Goal: Information Seeking & Learning: Find specific fact

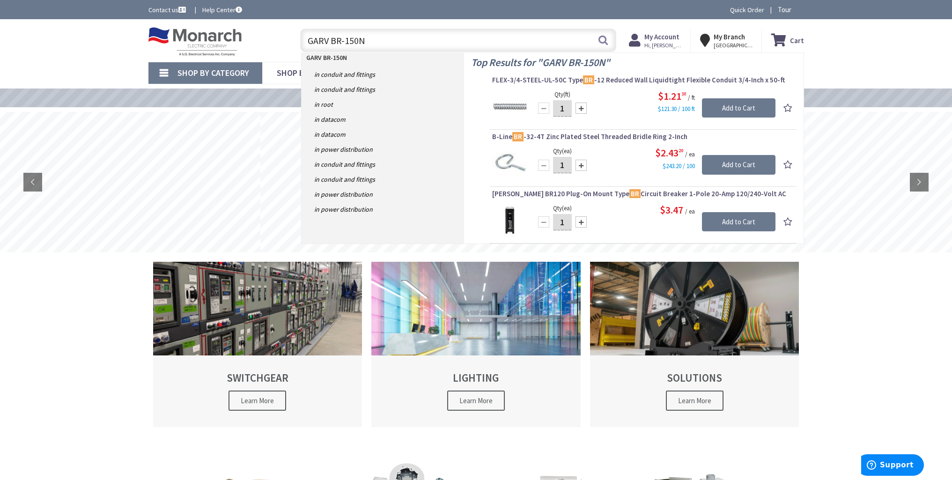
type input "GARV BR-150NP"
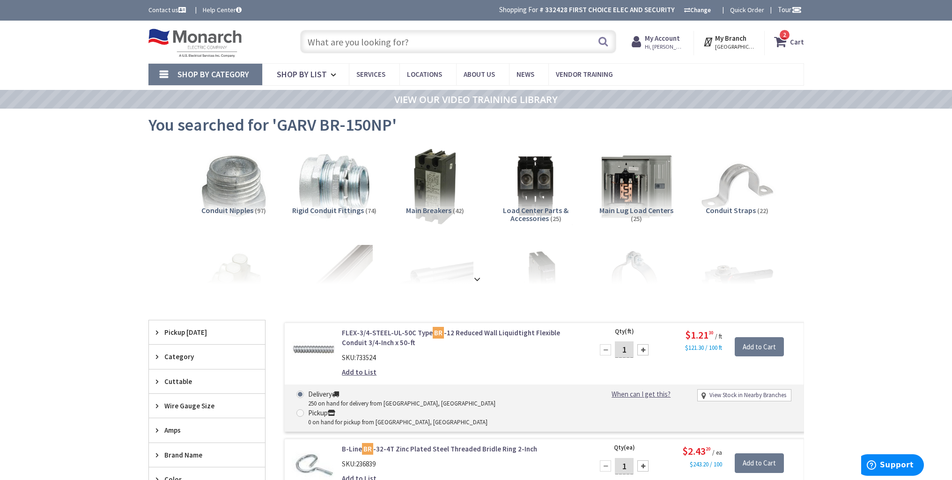
drag, startPoint x: 379, startPoint y: 33, endPoint x: 216, endPoint y: 30, distance: 163.0
click at [226, 29] on div "Toggle Nav Search 2 2 2 items Cart My Cart 2" at bounding box center [476, 41] width 670 height 31
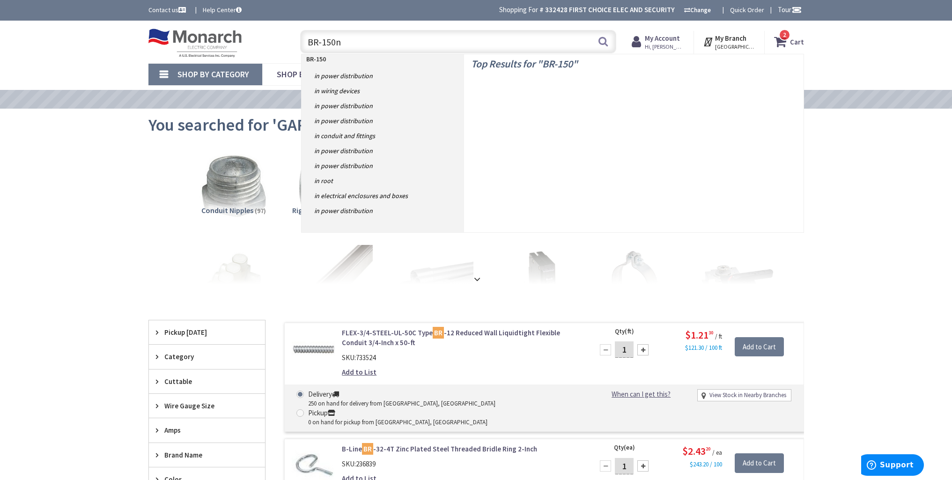
type input "BR-150np"
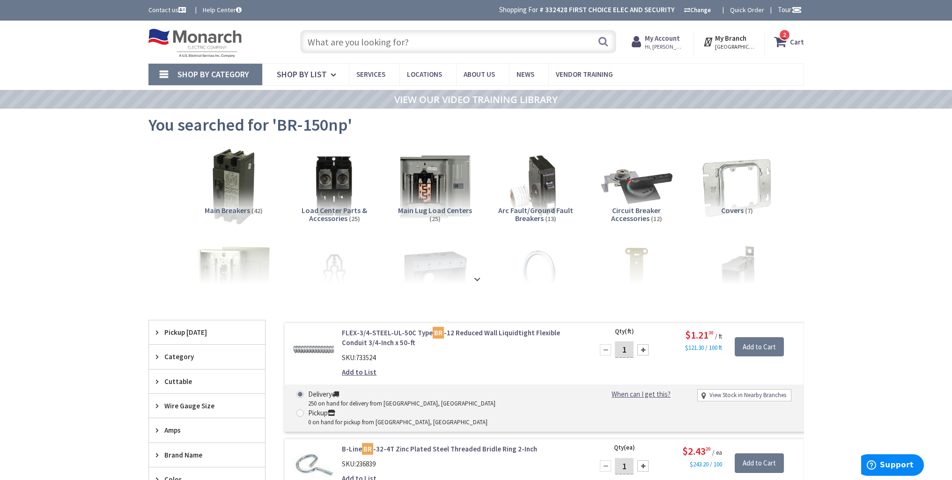
click at [459, 30] on input "text" at bounding box center [458, 41] width 316 height 23
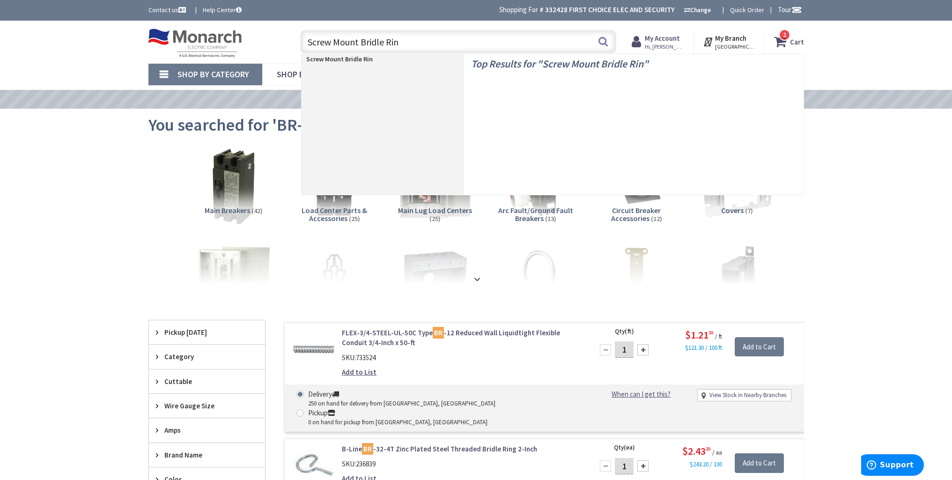
type input "Screw Mount Bridle Ring"
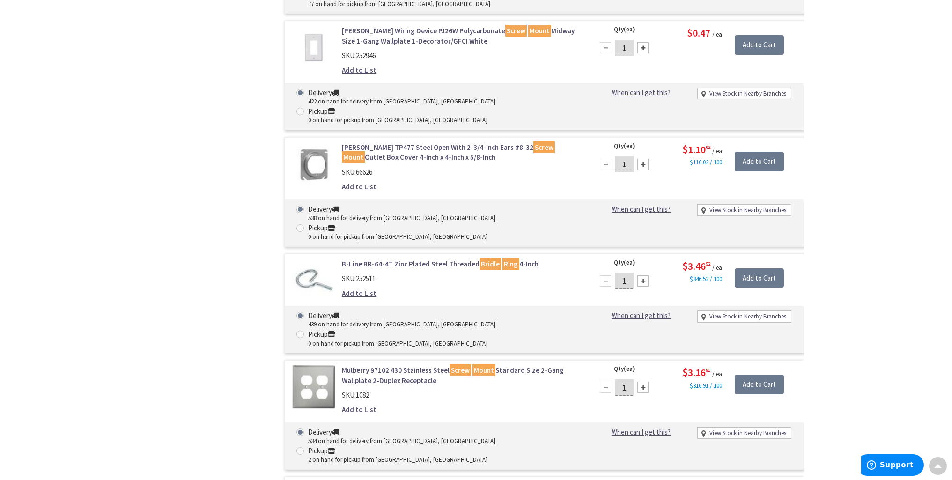
scroll to position [942, 0]
